Goal: Book appointment/travel/reservation

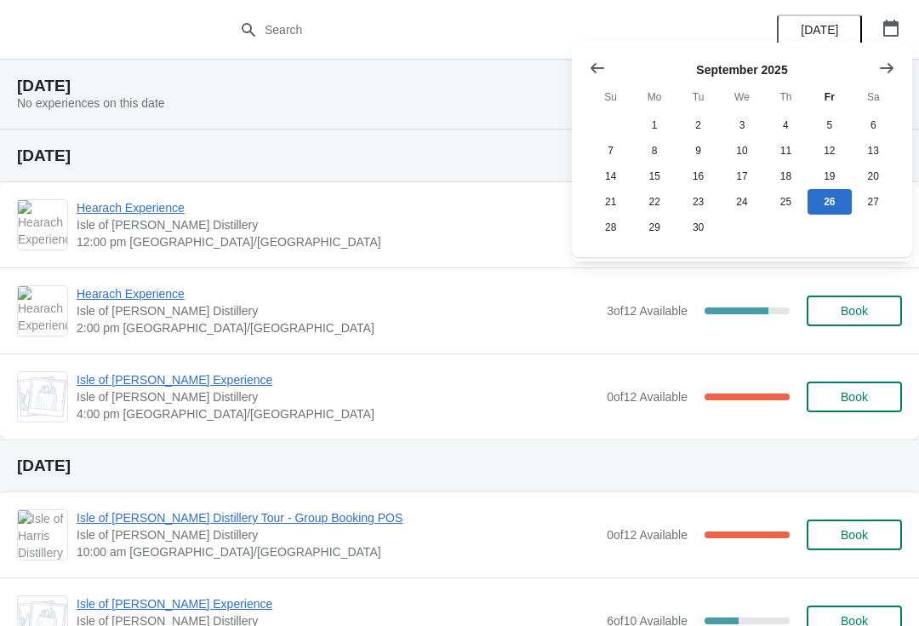
scroll to position [504, 0]
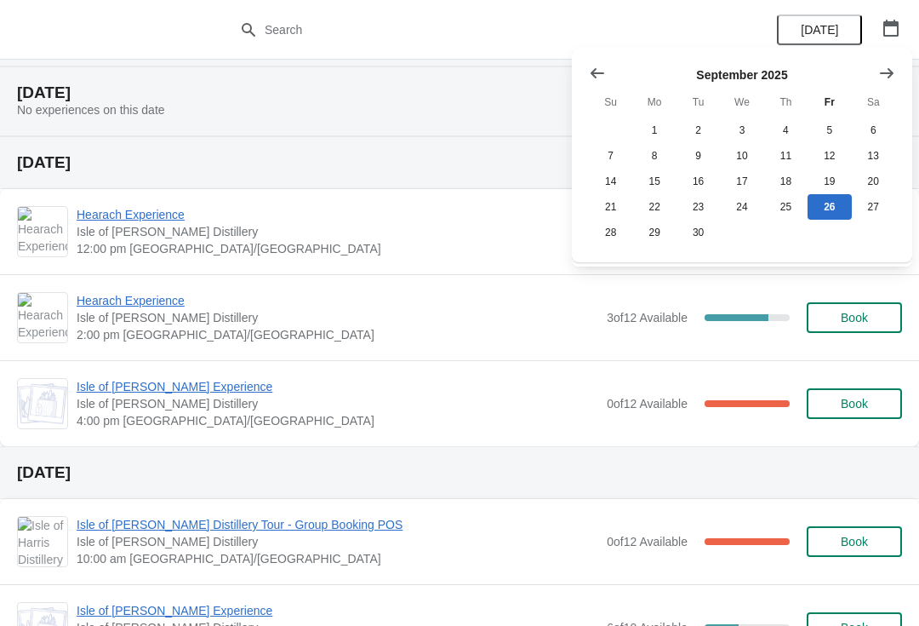
click at [421, 112] on div "[DATE] No experiences on this date" at bounding box center [459, 101] width 919 height 70
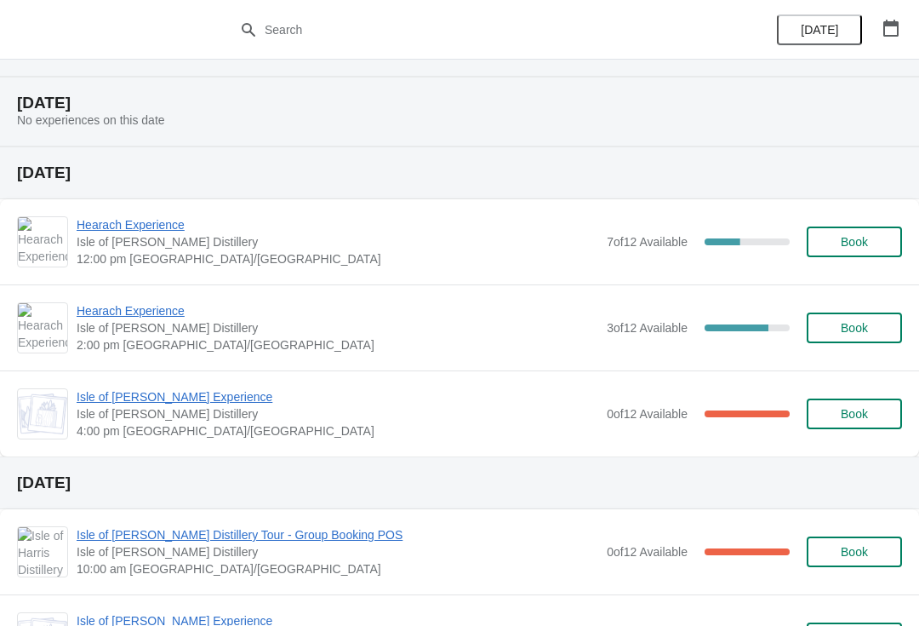
scroll to position [492, 0]
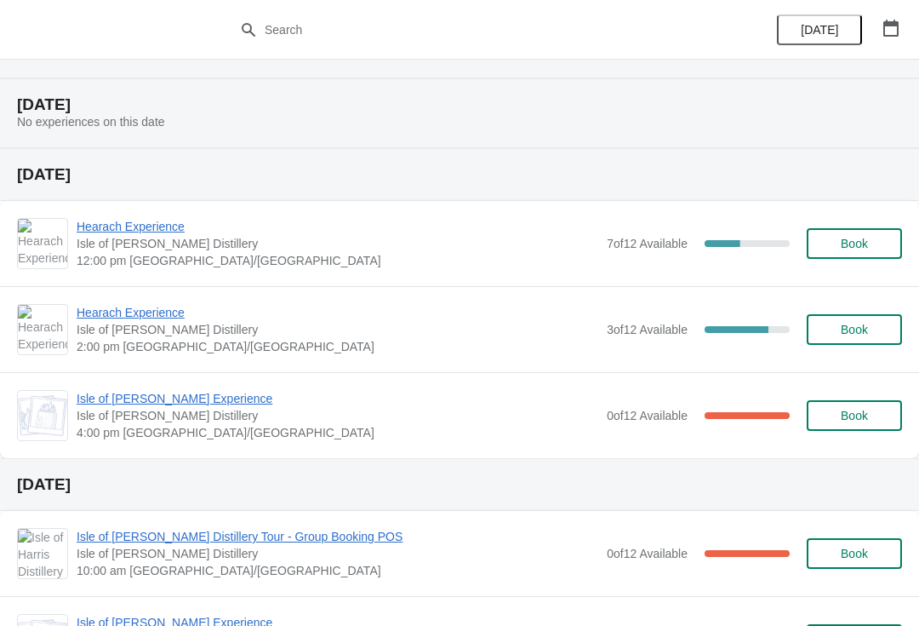
click at [182, 307] on span "Hearach Experience" at bounding box center [338, 312] width 522 height 17
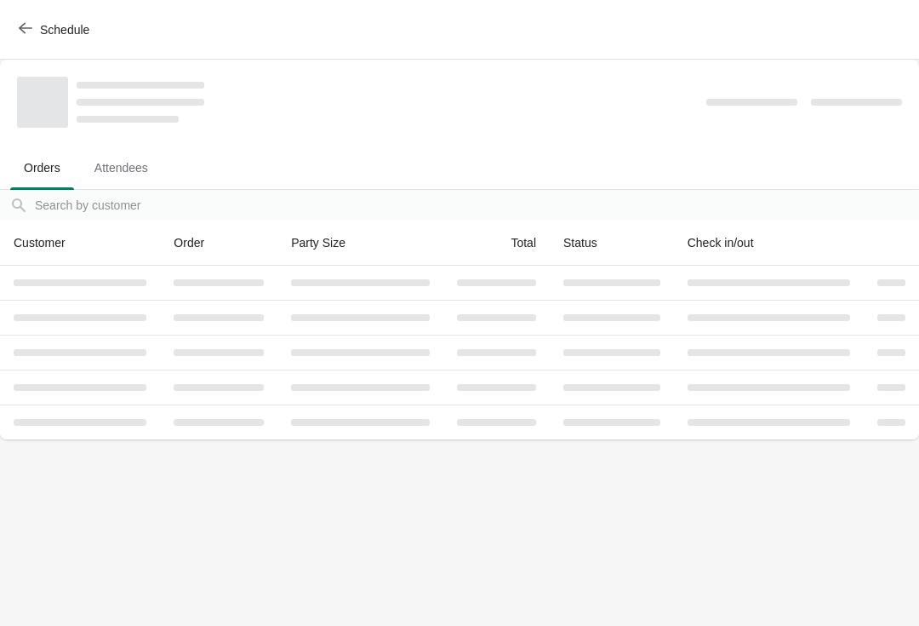
scroll to position [0, 0]
click at [204, 390] on div at bounding box center [219, 387] width 90 height 7
click at [258, 500] on body "Schedule Orders Attendees Orders Attendees Orders filter search Customer Order …" at bounding box center [459, 313] width 919 height 626
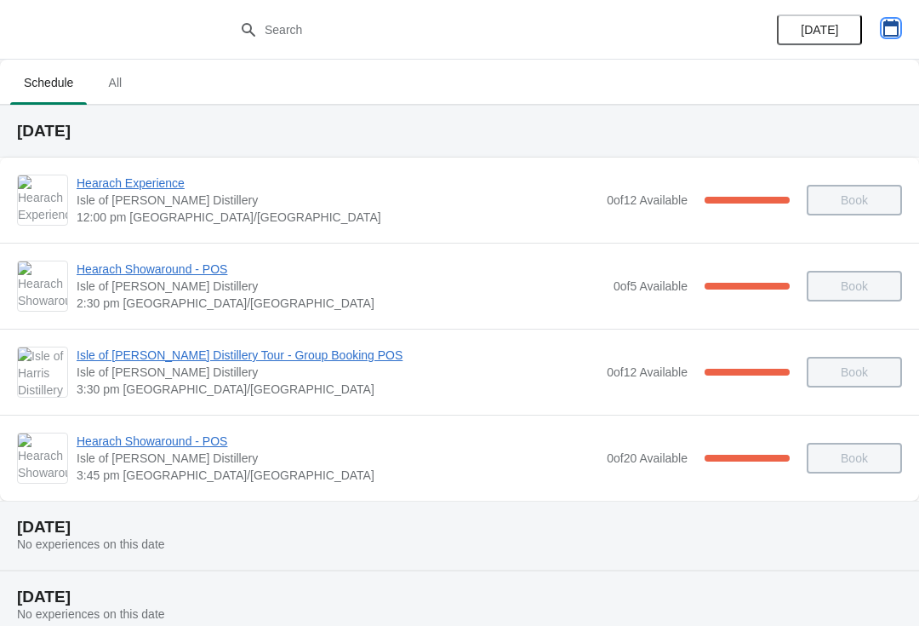
click at [880, 38] on button "button" at bounding box center [891, 28] width 31 height 31
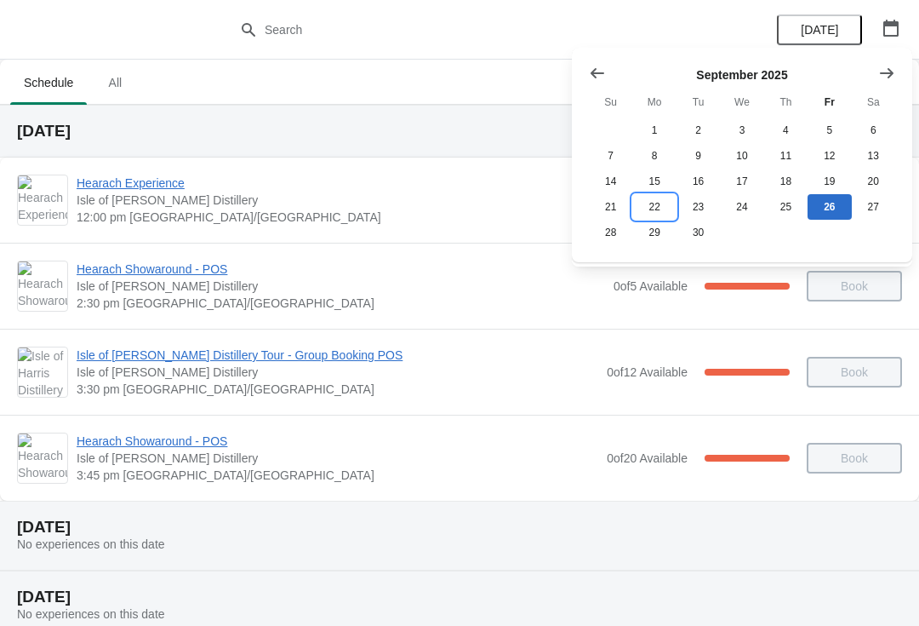
click at [659, 210] on button "22" at bounding box center [654, 207] width 43 height 26
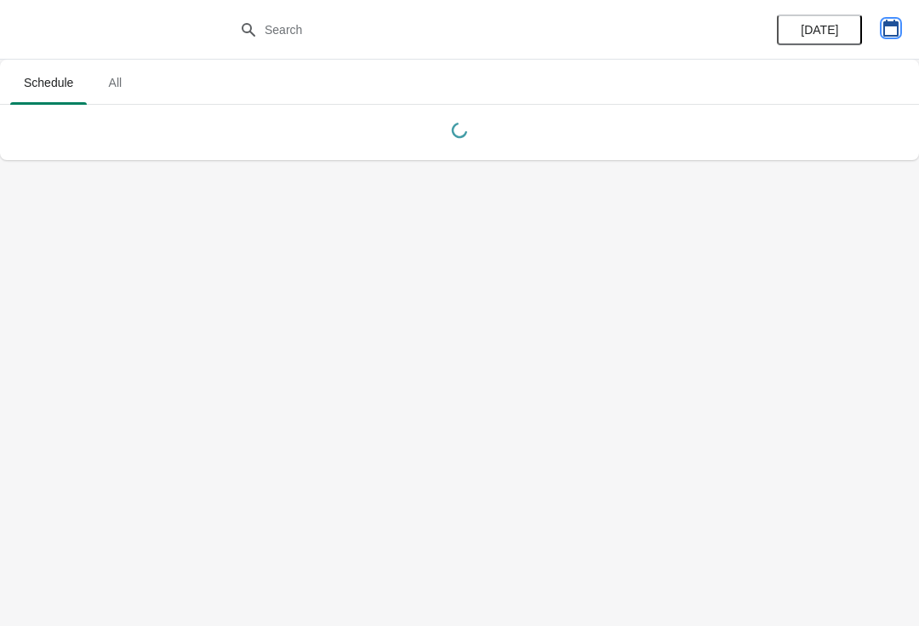
click at [886, 33] on icon "button" at bounding box center [891, 28] width 17 height 17
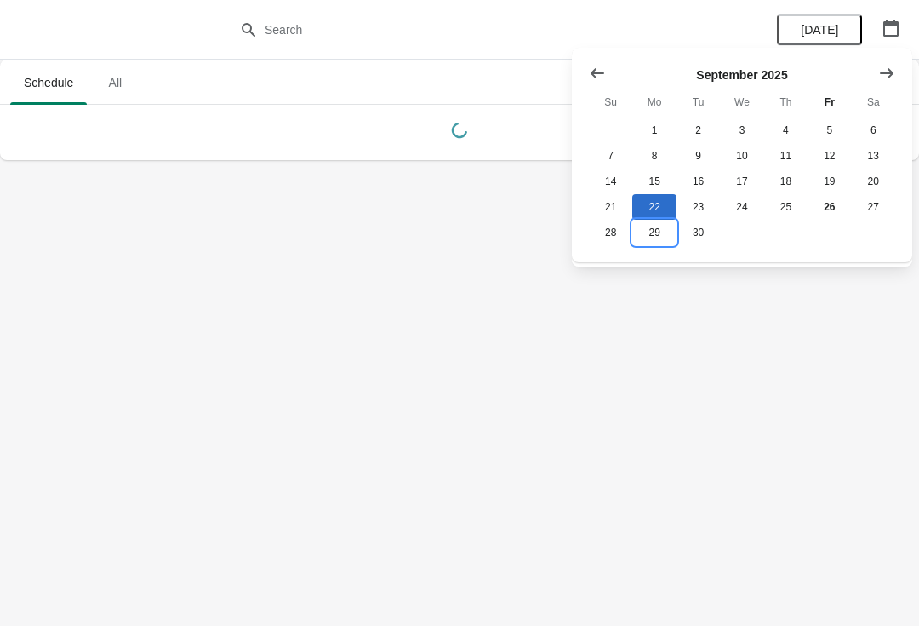
click at [655, 244] on button "29" at bounding box center [654, 233] width 43 height 26
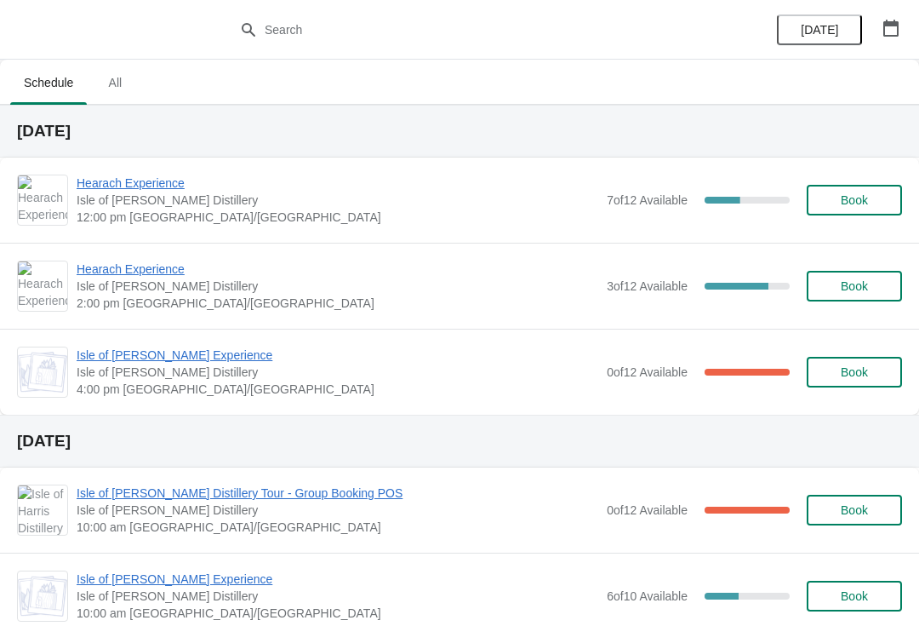
click at [889, 39] on button "button" at bounding box center [891, 28] width 31 height 31
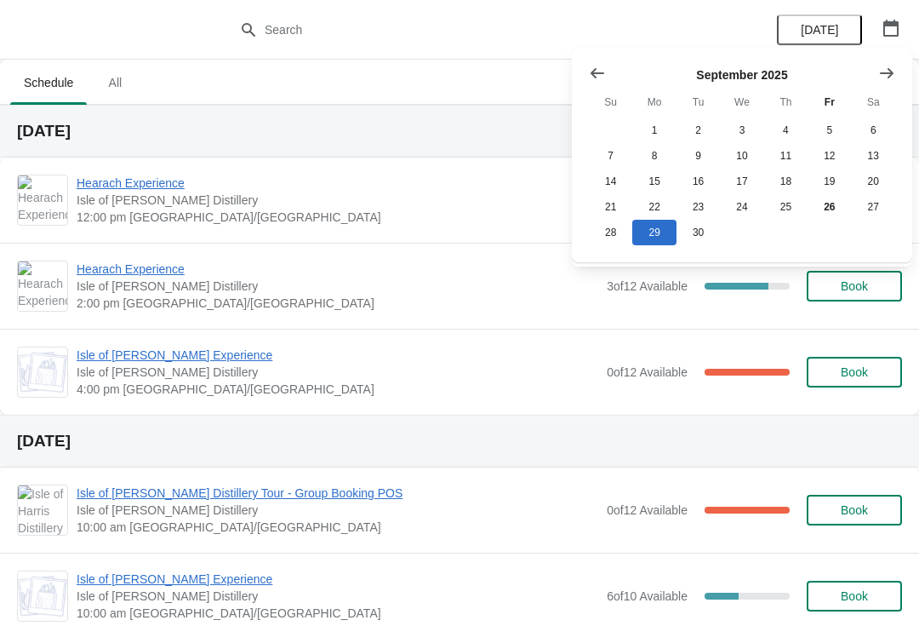
click at [887, 70] on icon "Show next month, October 2025" at bounding box center [887, 73] width 17 height 17
click at [651, 154] on button "6" at bounding box center [654, 156] width 43 height 26
